Goal: Transaction & Acquisition: Purchase product/service

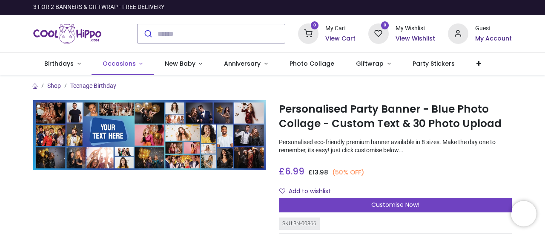
click at [129, 63] on span "Occasions" at bounding box center [119, 63] width 33 height 9
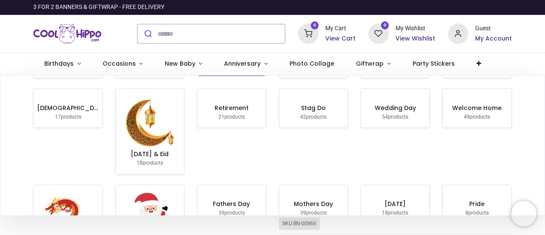
scroll to position [47, 0]
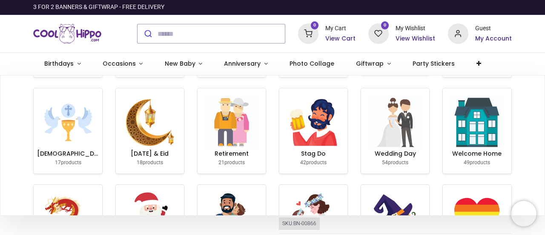
click at [407, 60] on h6 "Hen do" at bounding box center [394, 56] width 61 height 9
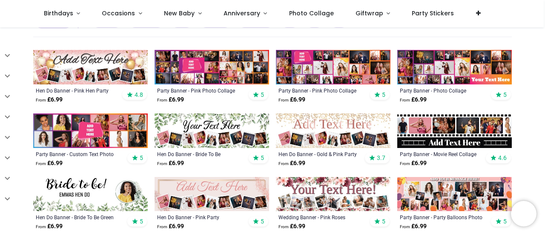
scroll to position [167, 0]
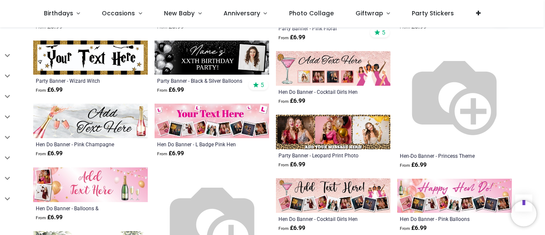
scroll to position [748, 0]
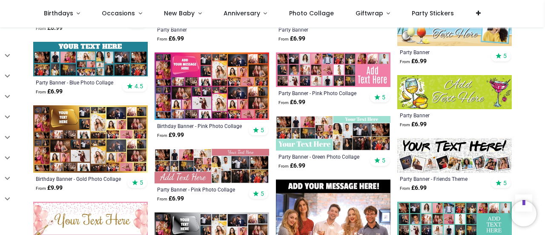
scroll to position [1973, 0]
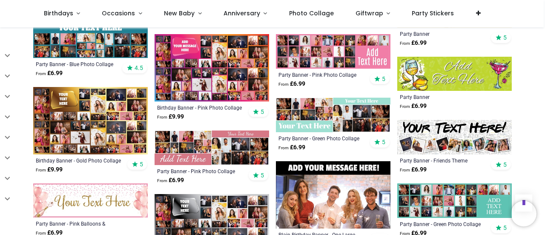
scroll to position [1990, 0]
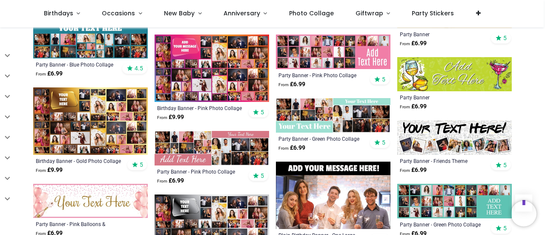
click at [210, 79] on img at bounding box center [212, 67] width 115 height 67
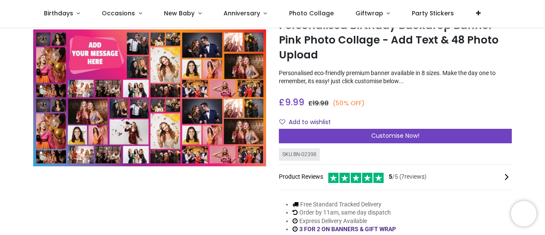
scroll to position [35, 0]
